Goal: Information Seeking & Learning: Learn about a topic

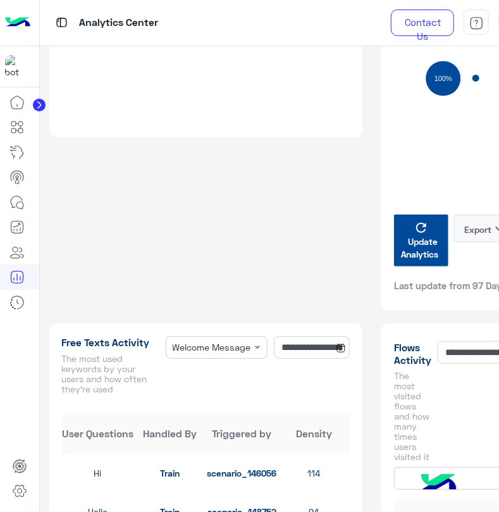
scroll to position [1641, 0]
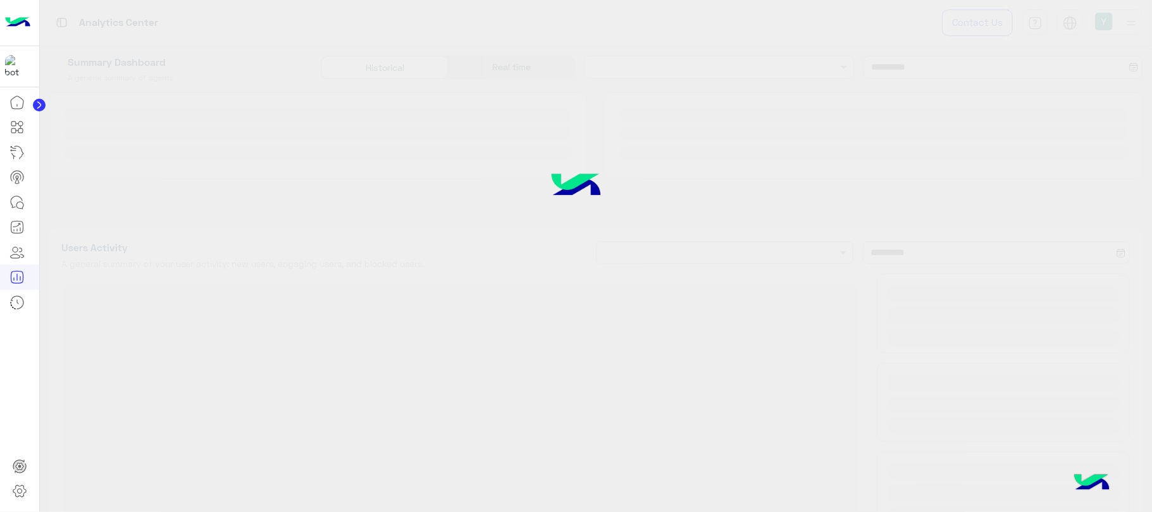
type input "**********"
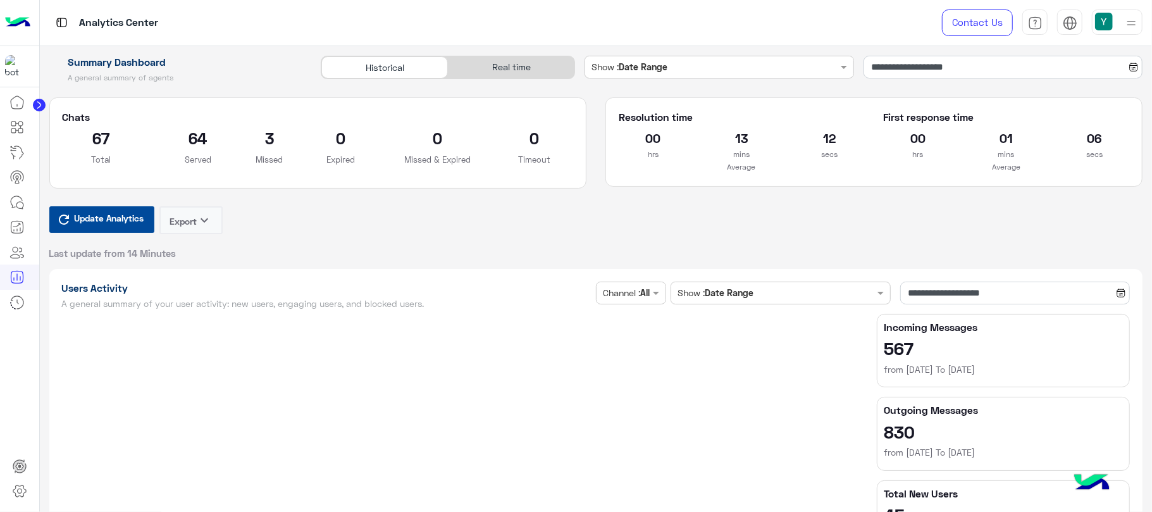
type input "**********"
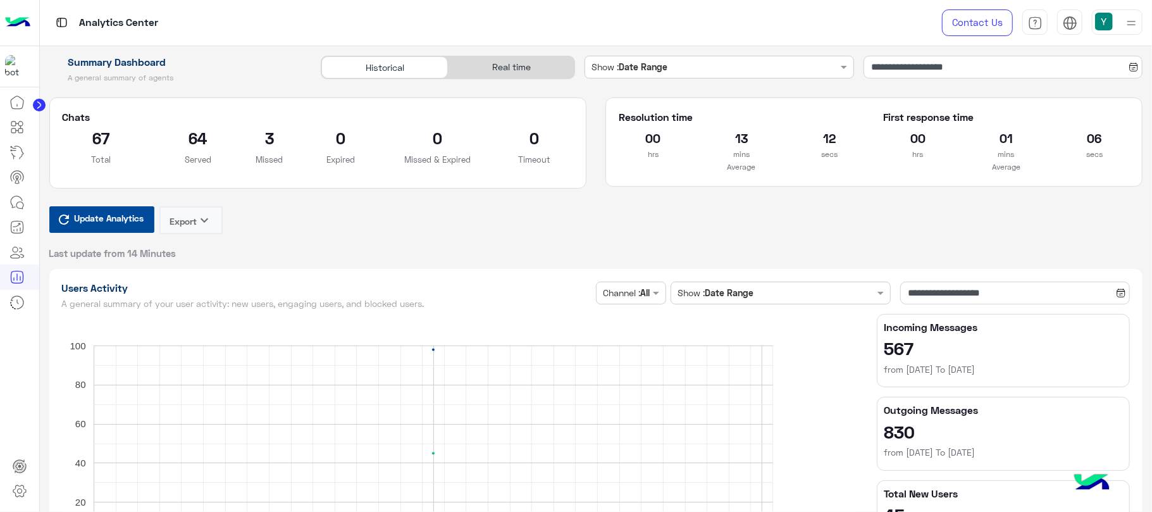
type input "**********"
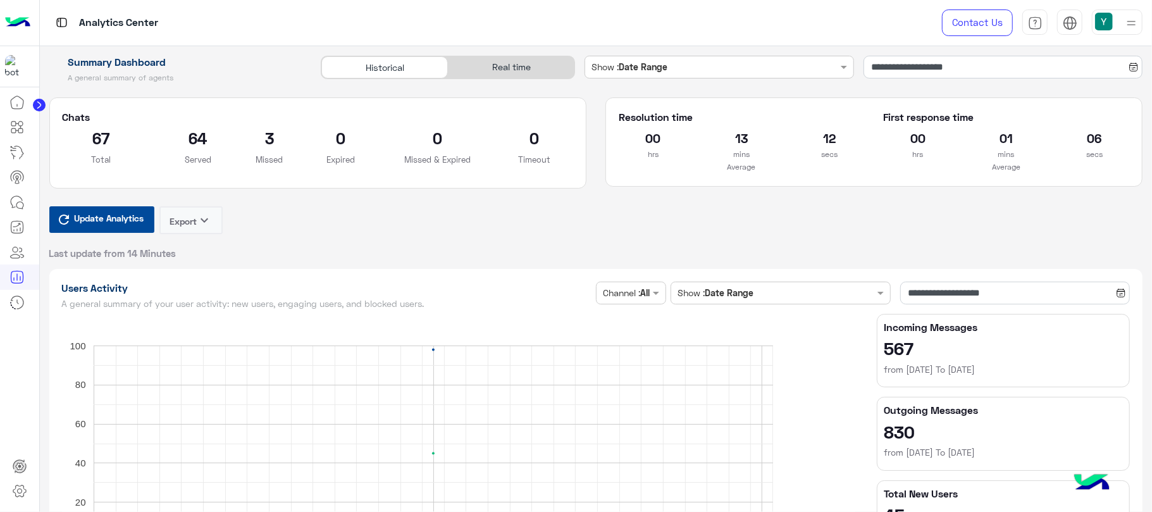
type input "**********"
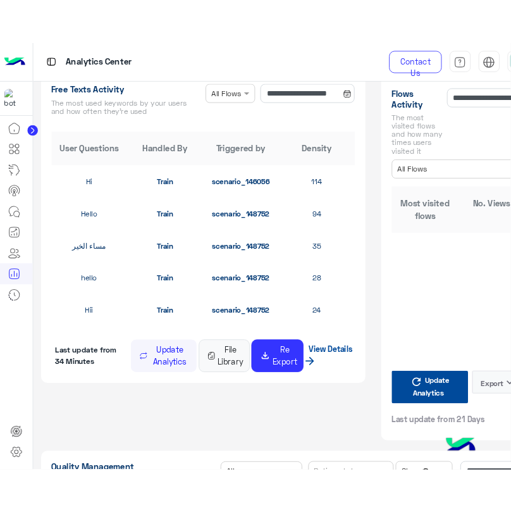
scroll to position [1666, 0]
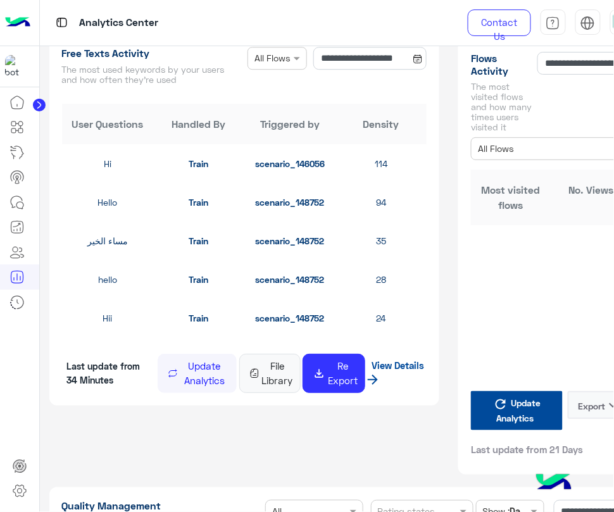
click at [206, 381] on button "Update Analytics" at bounding box center [197, 373] width 79 height 39
click at [203, 393] on button "Update Analytics" at bounding box center [195, 373] width 80 height 39
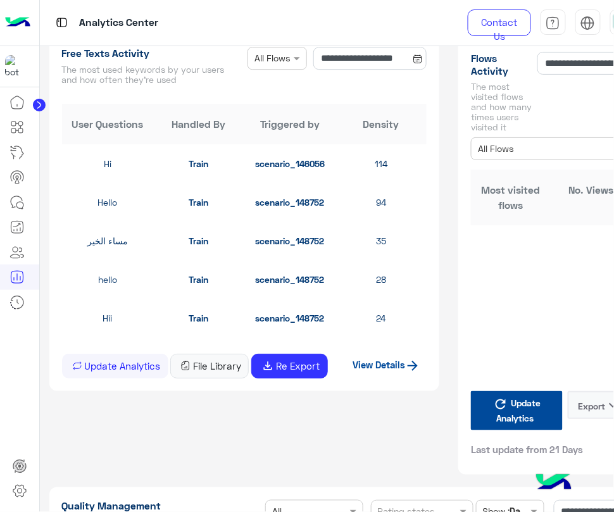
click at [286, 70] on div "Flow × All Flows" at bounding box center [276, 58] width 59 height 23
click at [268, 112] on span "Welcome Message" at bounding box center [293, 106] width 78 height 11
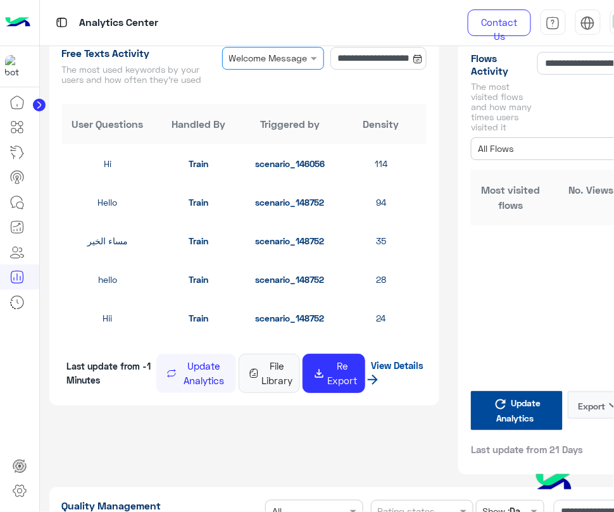
click at [286, 65] on div "× Welcome Message" at bounding box center [268, 57] width 78 height 13
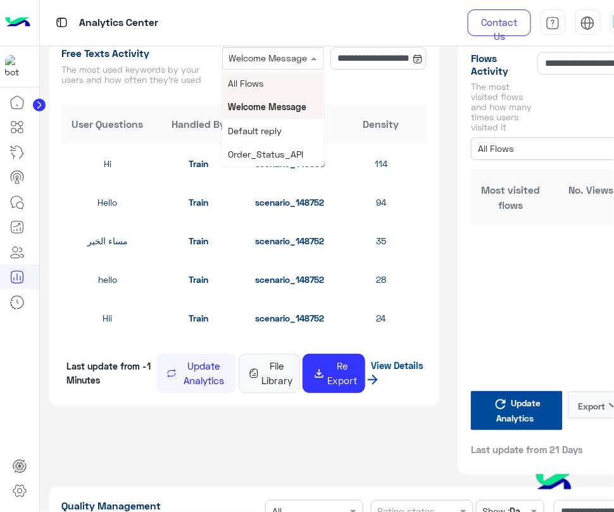
click at [244, 95] on div "All Flows" at bounding box center [273, 82] width 102 height 23
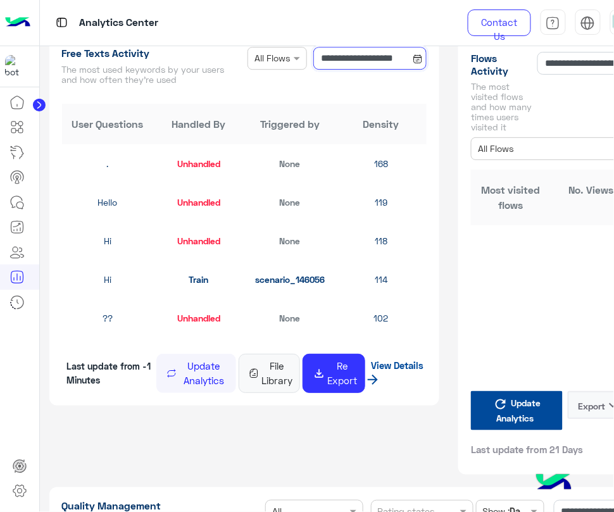
click at [329, 70] on input "**********" at bounding box center [369, 58] width 113 height 23
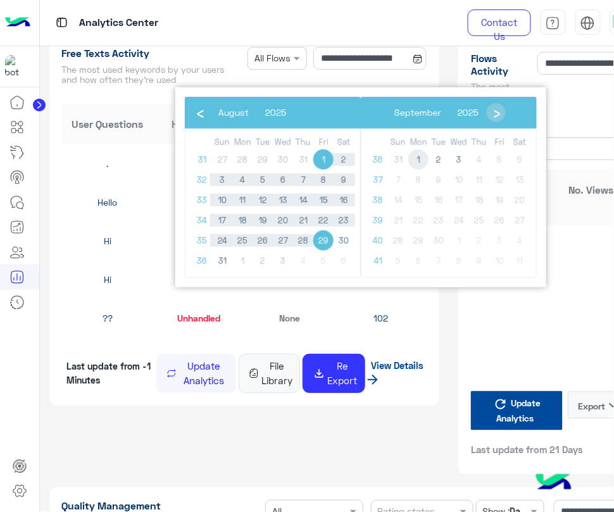
click at [423, 157] on span "1" at bounding box center [418, 159] width 20 height 20
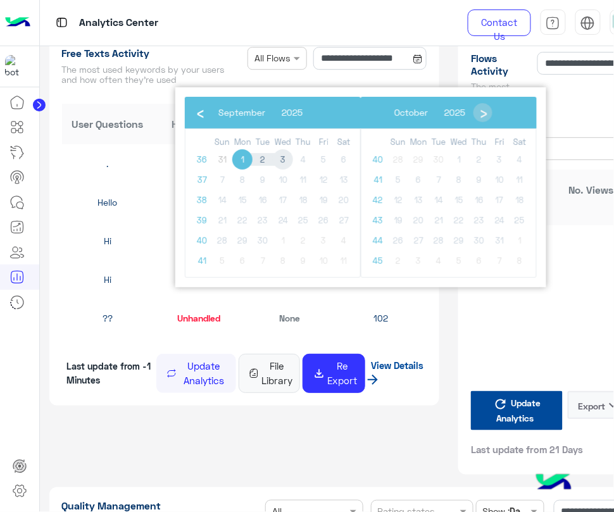
click at [287, 160] on span "3" at bounding box center [283, 159] width 20 height 20
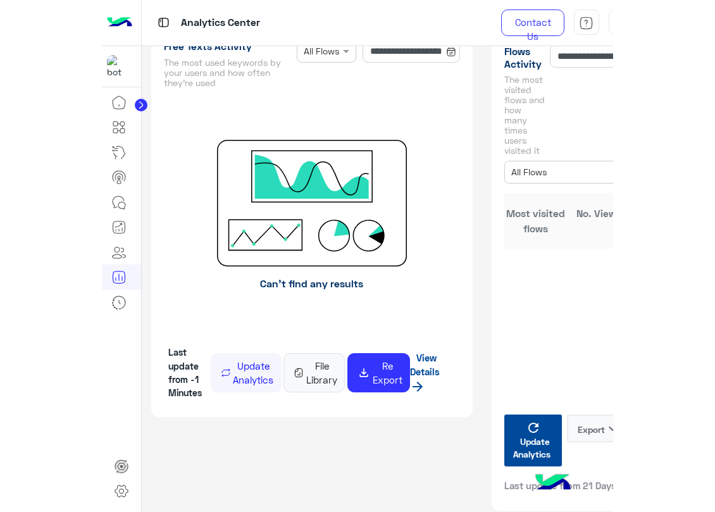
scroll to position [1749, 0]
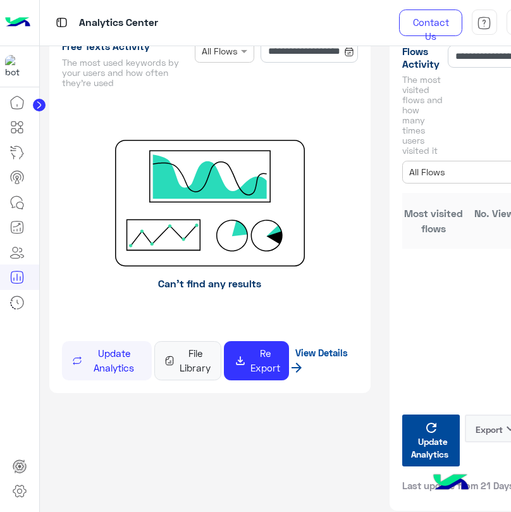
click at [187, 380] on button "File Library" at bounding box center [187, 360] width 67 height 39
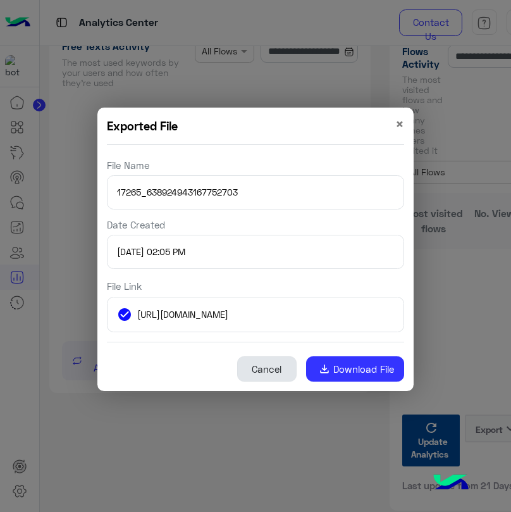
click at [258, 361] on button "Cancel" at bounding box center [266, 368] width 59 height 25
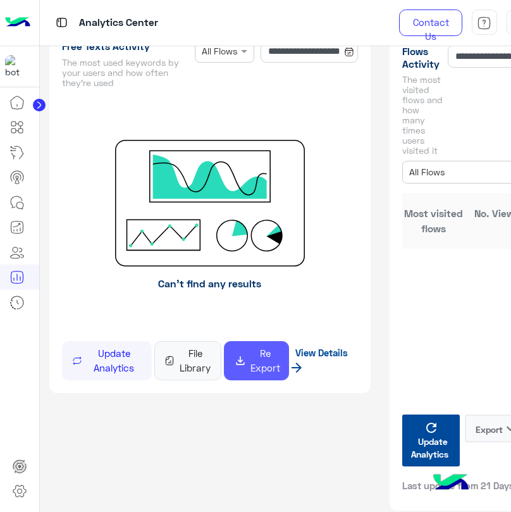
click at [259, 380] on button "file_download Re Export" at bounding box center [257, 360] width 66 height 39
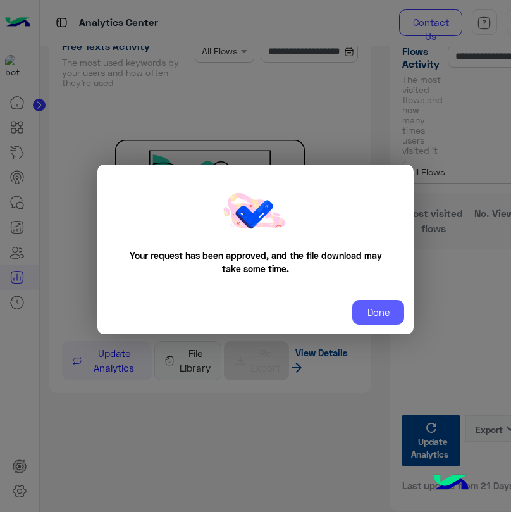
click at [363, 311] on button "Done" at bounding box center [378, 312] width 52 height 25
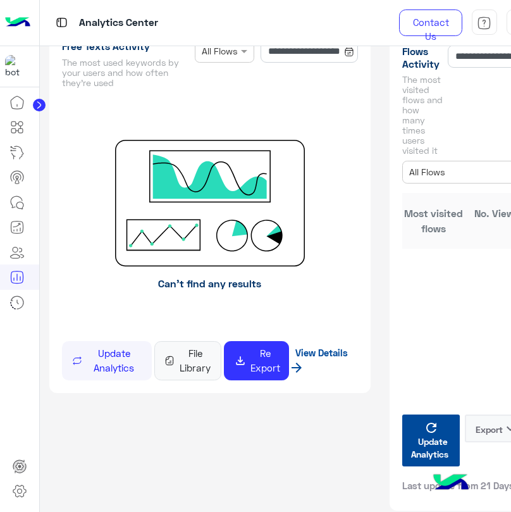
click at [190, 380] on button "File Library" at bounding box center [187, 360] width 67 height 39
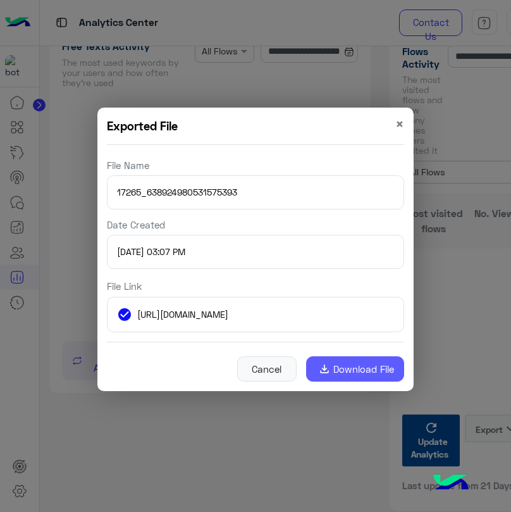
click at [342, 373] on link "file_download Download File" at bounding box center [355, 368] width 99 height 25
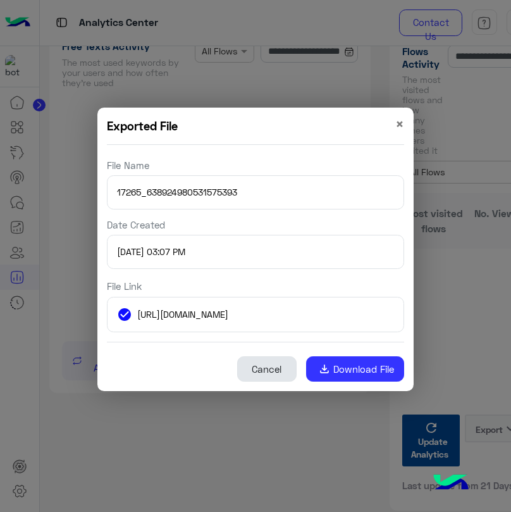
click at [284, 372] on button "Cancel" at bounding box center [266, 368] width 59 height 25
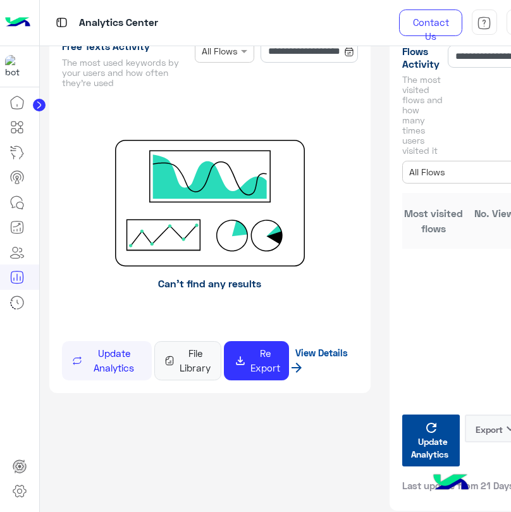
click at [115, 380] on button "Update Analytics" at bounding box center [107, 360] width 90 height 39
click at [101, 380] on button "Update Analytics" at bounding box center [107, 360] width 90 height 39
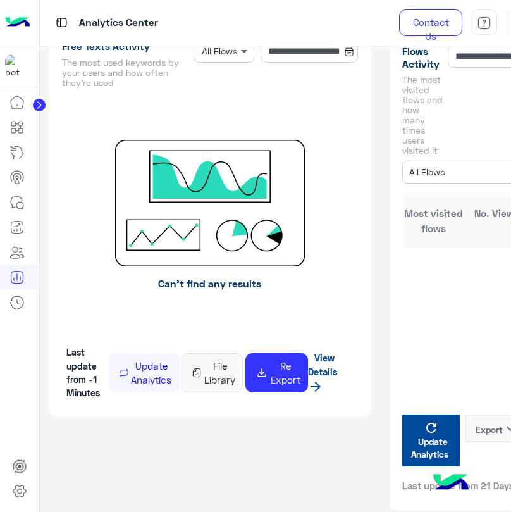
click at [238, 58] on span at bounding box center [246, 50] width 16 height 13
click at [210, 105] on span "Welcome Message" at bounding box center [240, 99] width 78 height 11
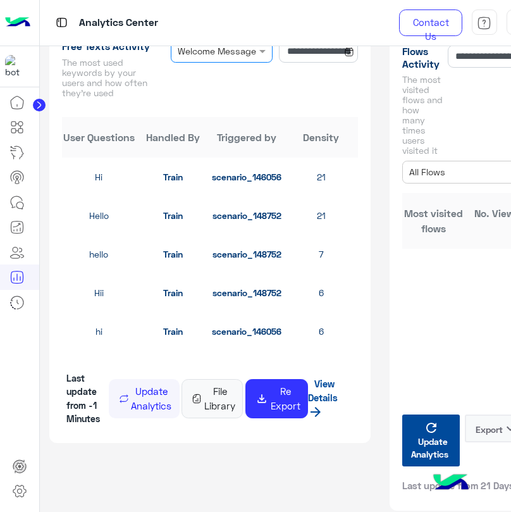
click at [232, 58] on div at bounding box center [221, 51] width 101 height 15
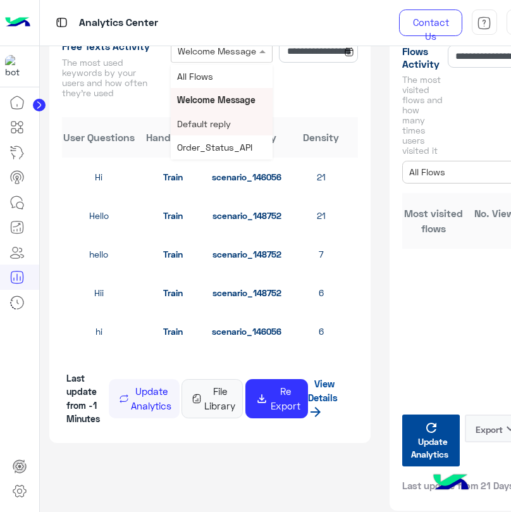
click at [199, 135] on div "Default reply" at bounding box center [222, 123] width 102 height 23
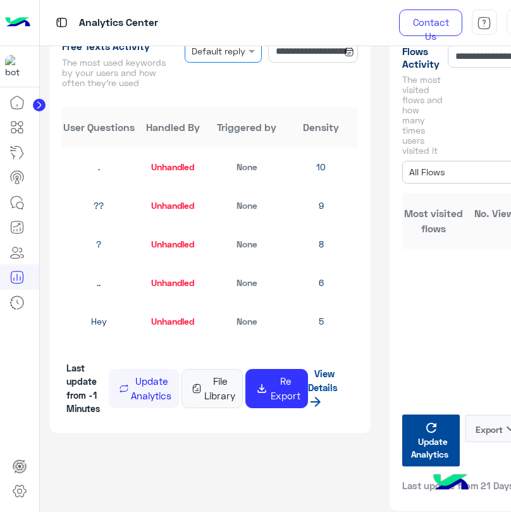
click at [205, 58] on input "text" at bounding box center [209, 51] width 34 height 13
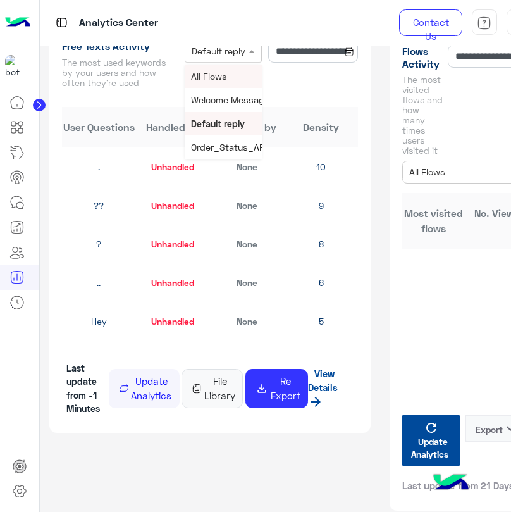
click at [201, 82] on span "All Flows" at bounding box center [209, 76] width 36 height 11
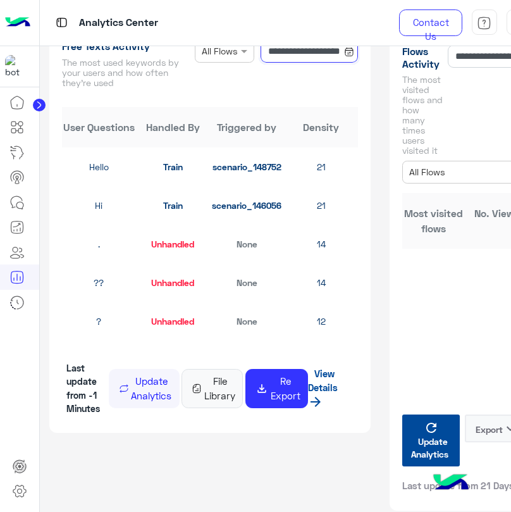
click at [261, 63] on input "**********" at bounding box center [310, 51] width 98 height 23
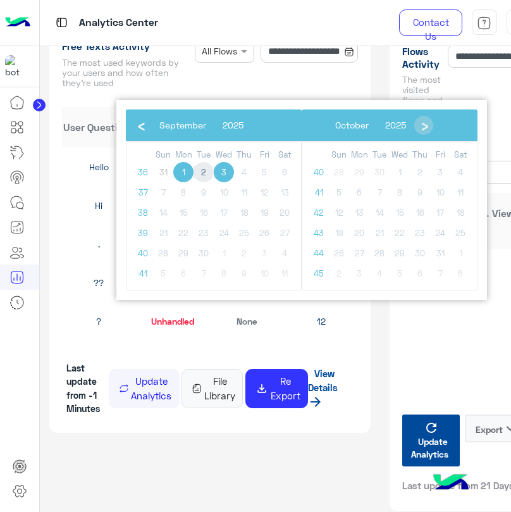
click at [199, 168] on span "2" at bounding box center [204, 172] width 20 height 20
type input "**********"
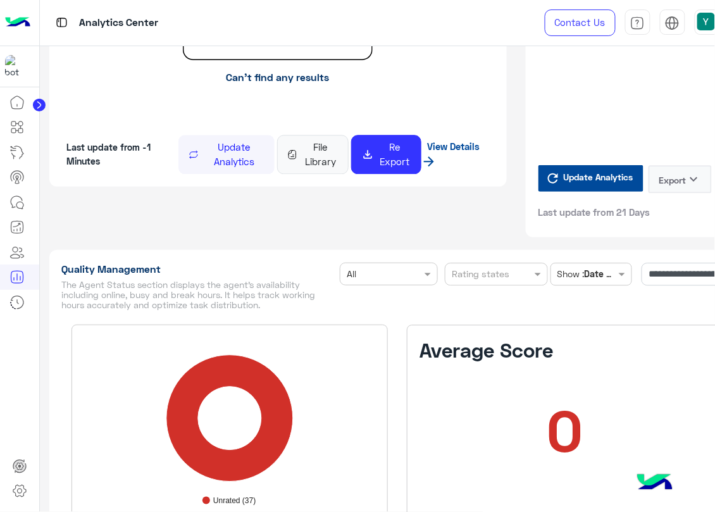
scroll to position [1578, 0]
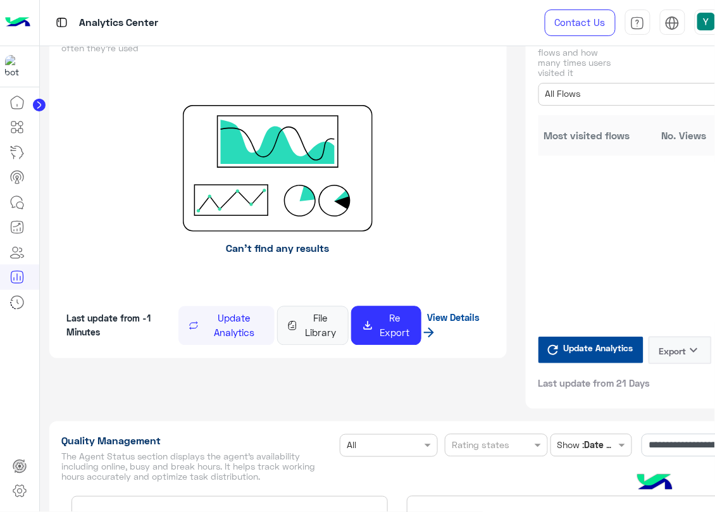
click at [458, 339] on link "View Details" at bounding box center [450, 324] width 59 height 37
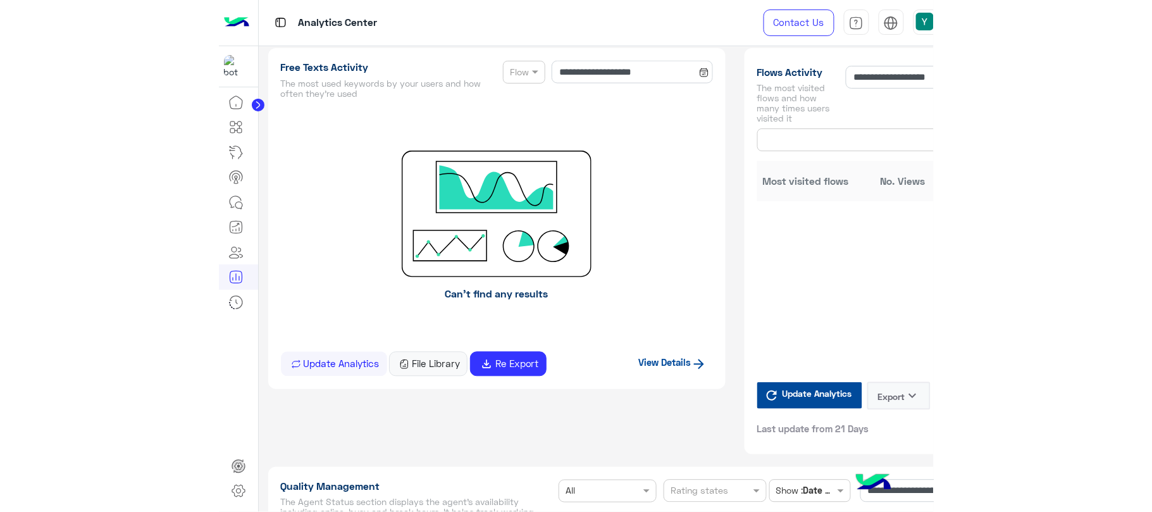
scroll to position [1536, 0]
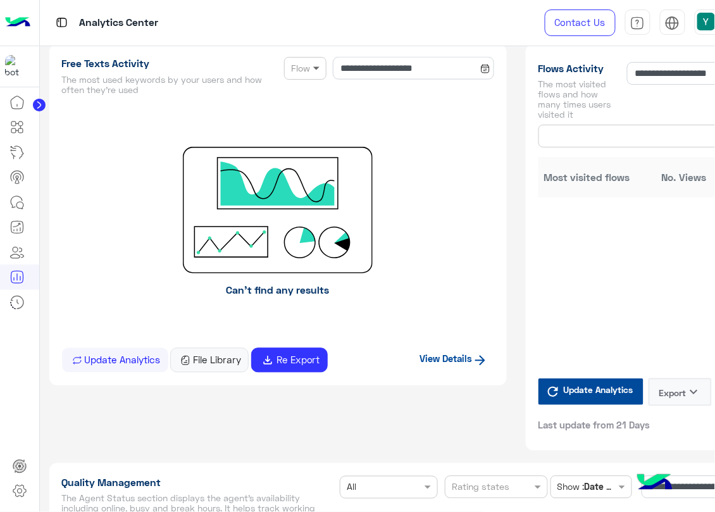
click at [319, 75] on span at bounding box center [318, 67] width 16 height 13
click at [307, 125] on div "Welcome Message" at bounding box center [305, 116] width 42 height 23
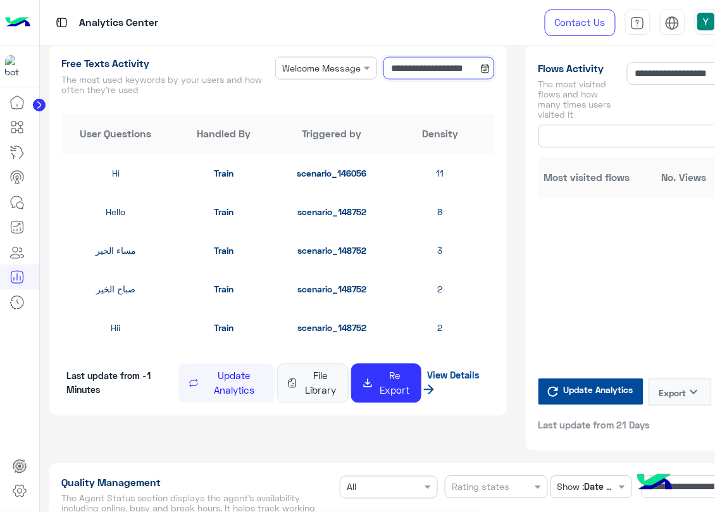
click at [472, 80] on input "**********" at bounding box center [438, 68] width 110 height 23
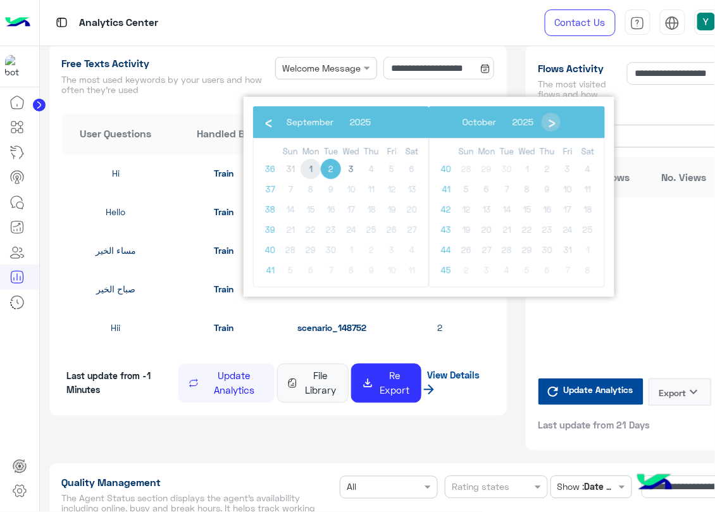
click at [305, 168] on span "1" at bounding box center [310, 169] width 20 height 20
type input "**********"
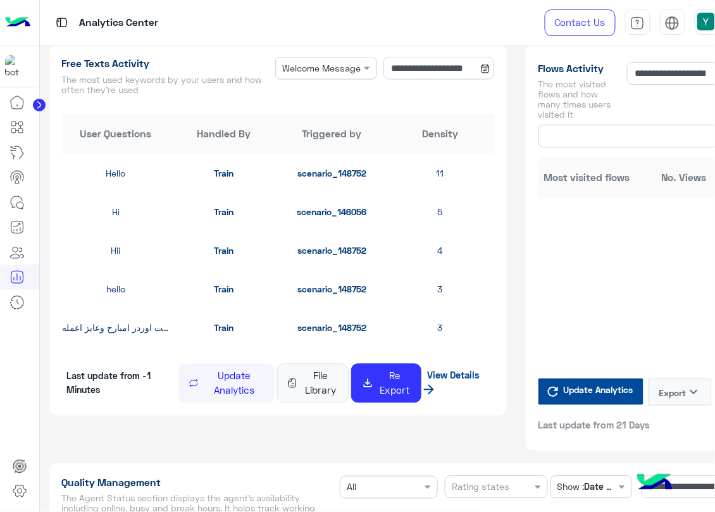
click at [188, 403] on button "Update Analytics" at bounding box center [226, 383] width 96 height 39
click at [299, 403] on button "File Library" at bounding box center [312, 383] width 71 height 39
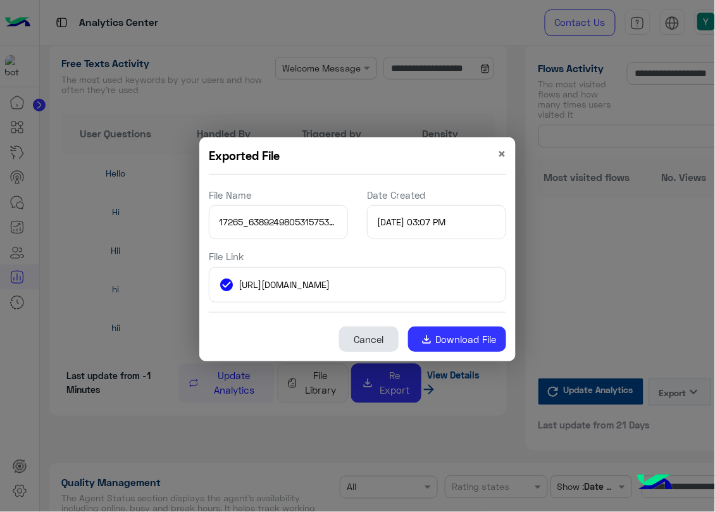
click at [377, 345] on button "Cancel" at bounding box center [368, 338] width 59 height 25
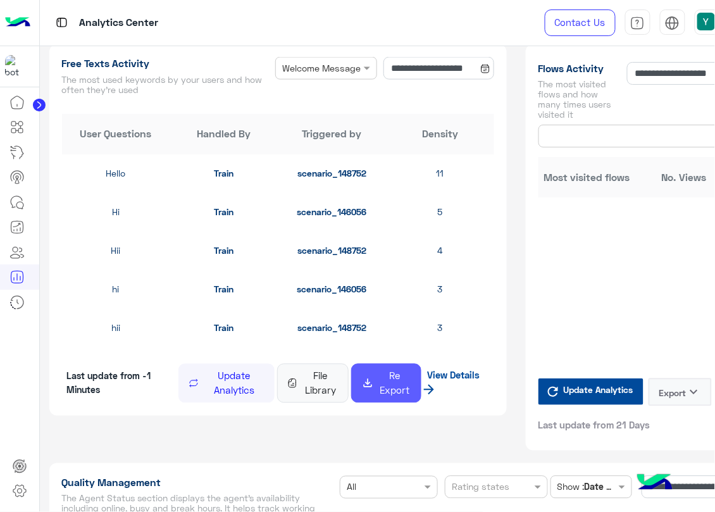
click at [378, 396] on button "file_download Re Export" at bounding box center [386, 383] width 70 height 39
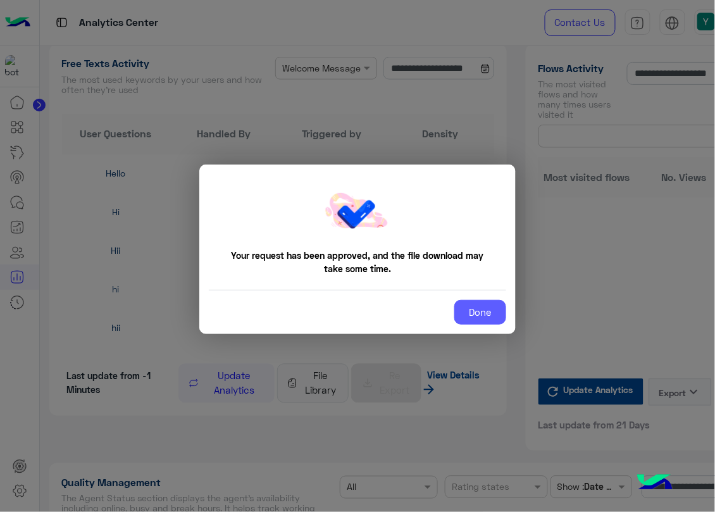
click at [476, 314] on button "Done" at bounding box center [480, 312] width 52 height 25
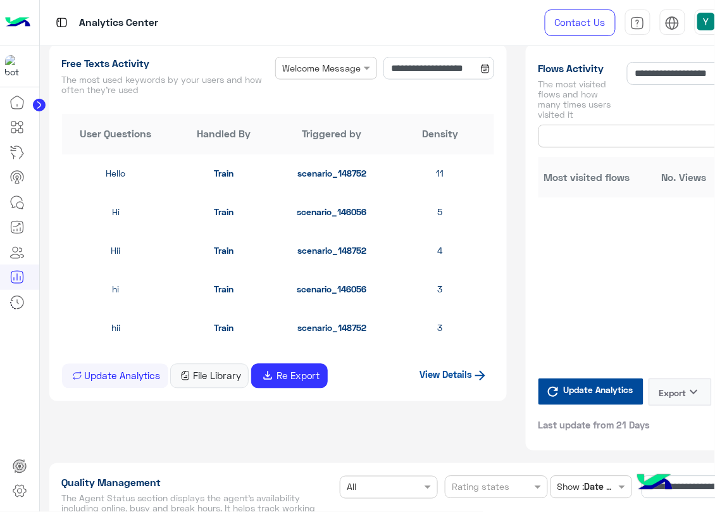
click at [324, 75] on div at bounding box center [326, 68] width 101 height 15
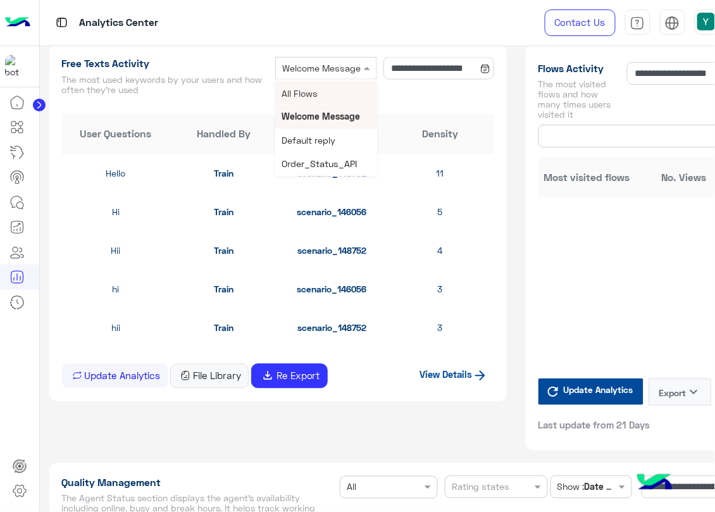
click at [284, 99] on span "All Flows" at bounding box center [300, 93] width 36 height 11
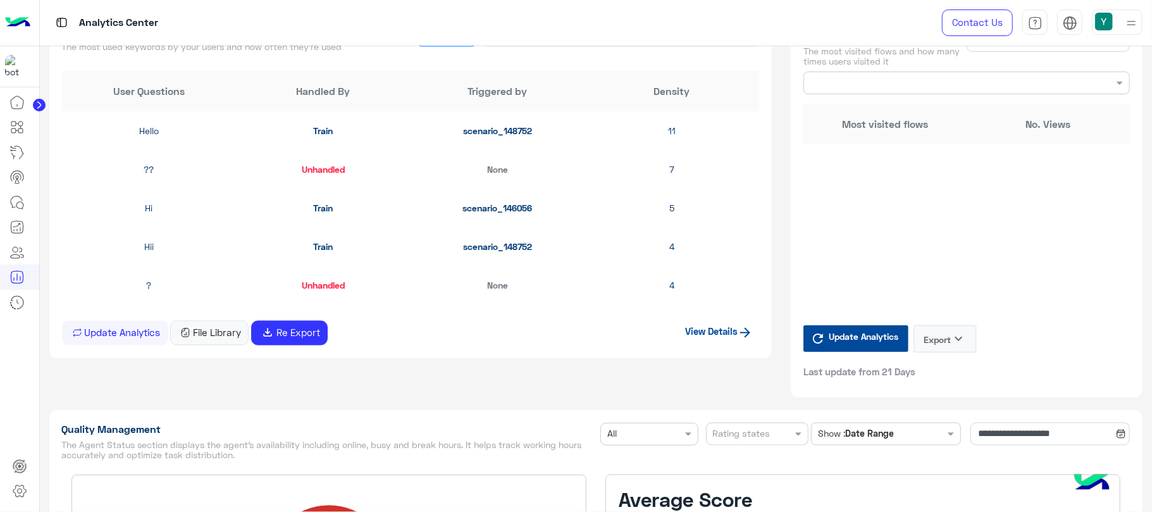
scroll to position [1519, 0]
